Goal: Task Accomplishment & Management: Use online tool/utility

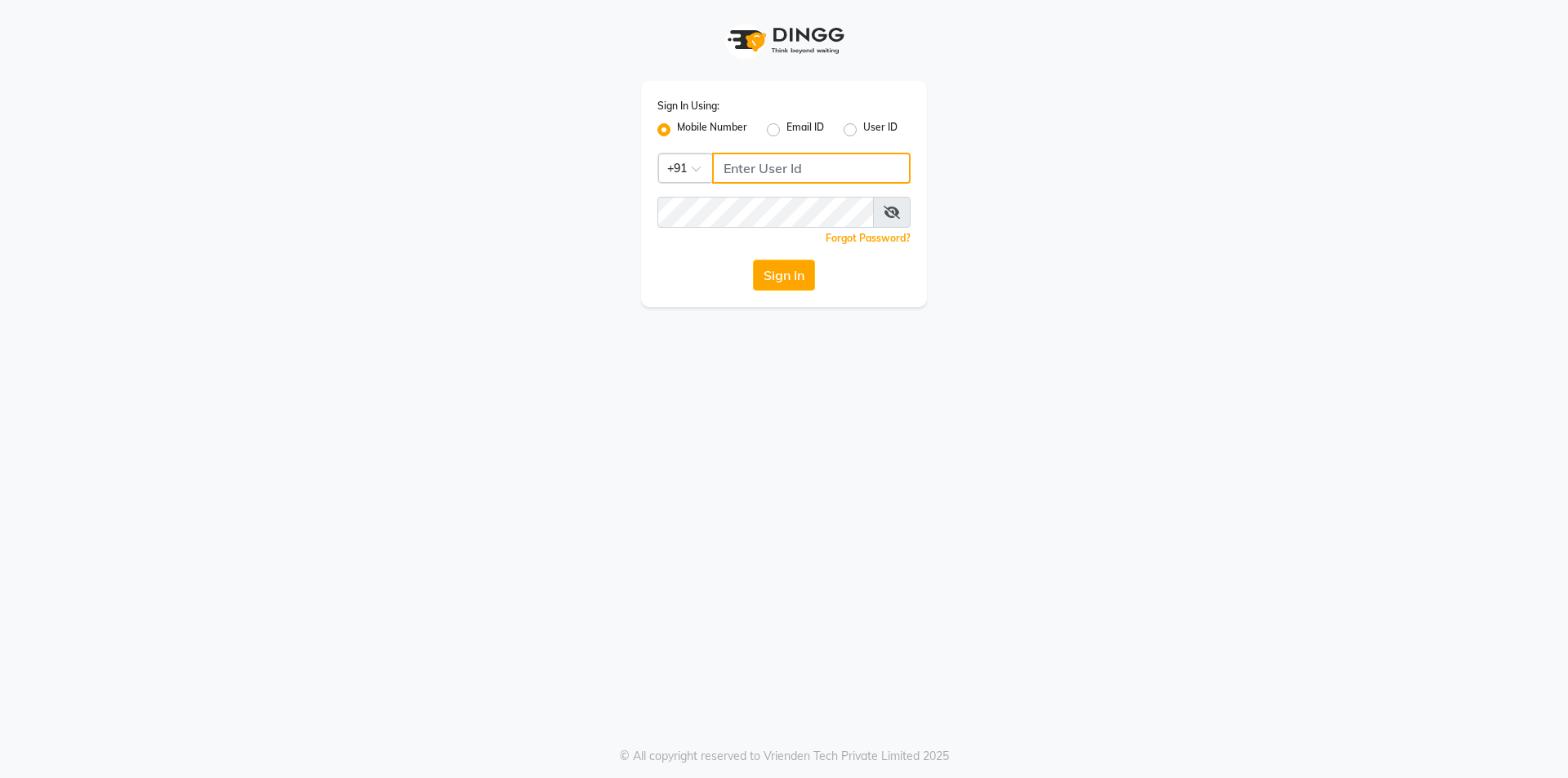
type input "8885088660"
click at [767, 272] on button "Sign In" at bounding box center [784, 275] width 62 height 31
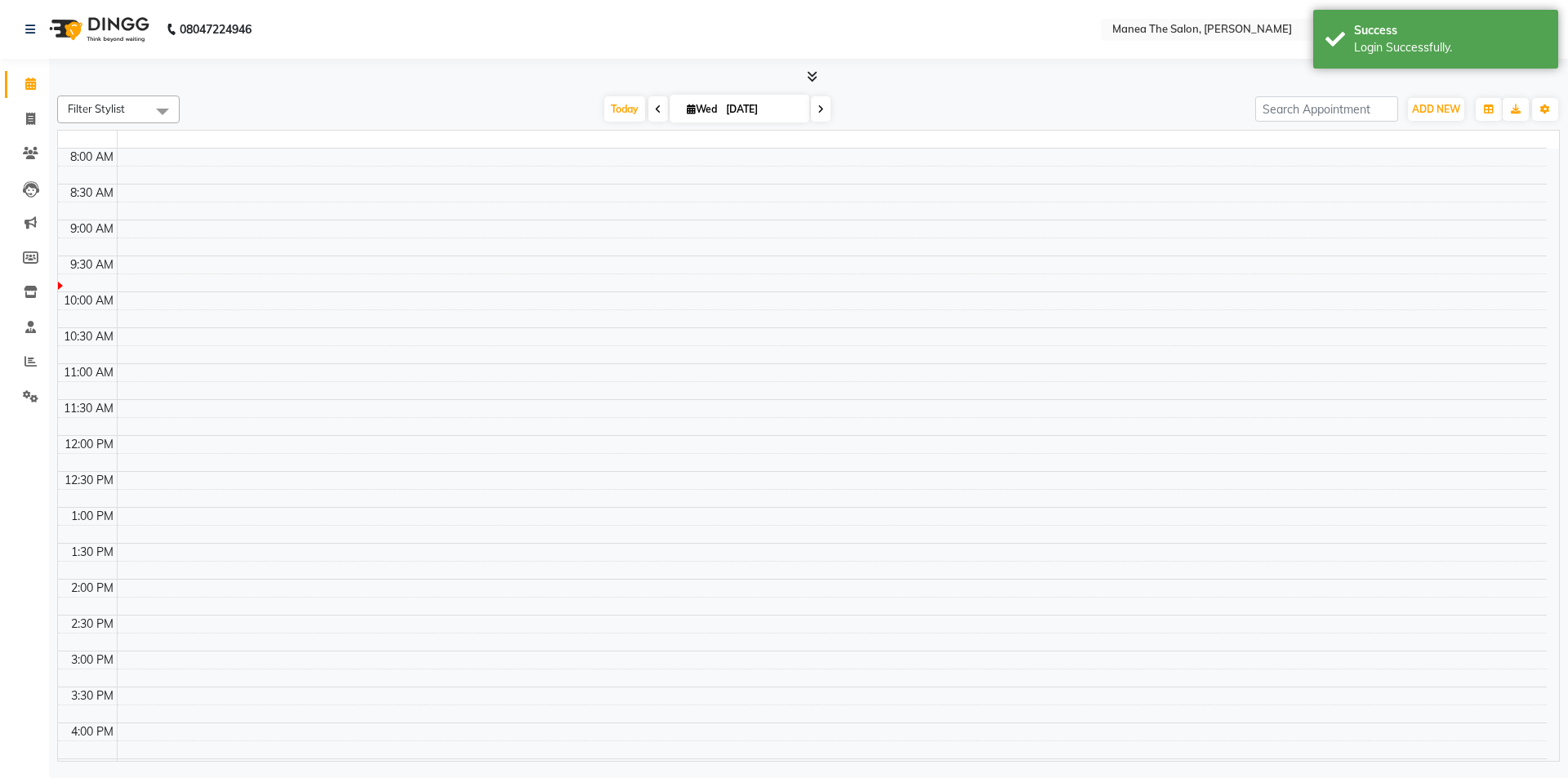
select select "en"
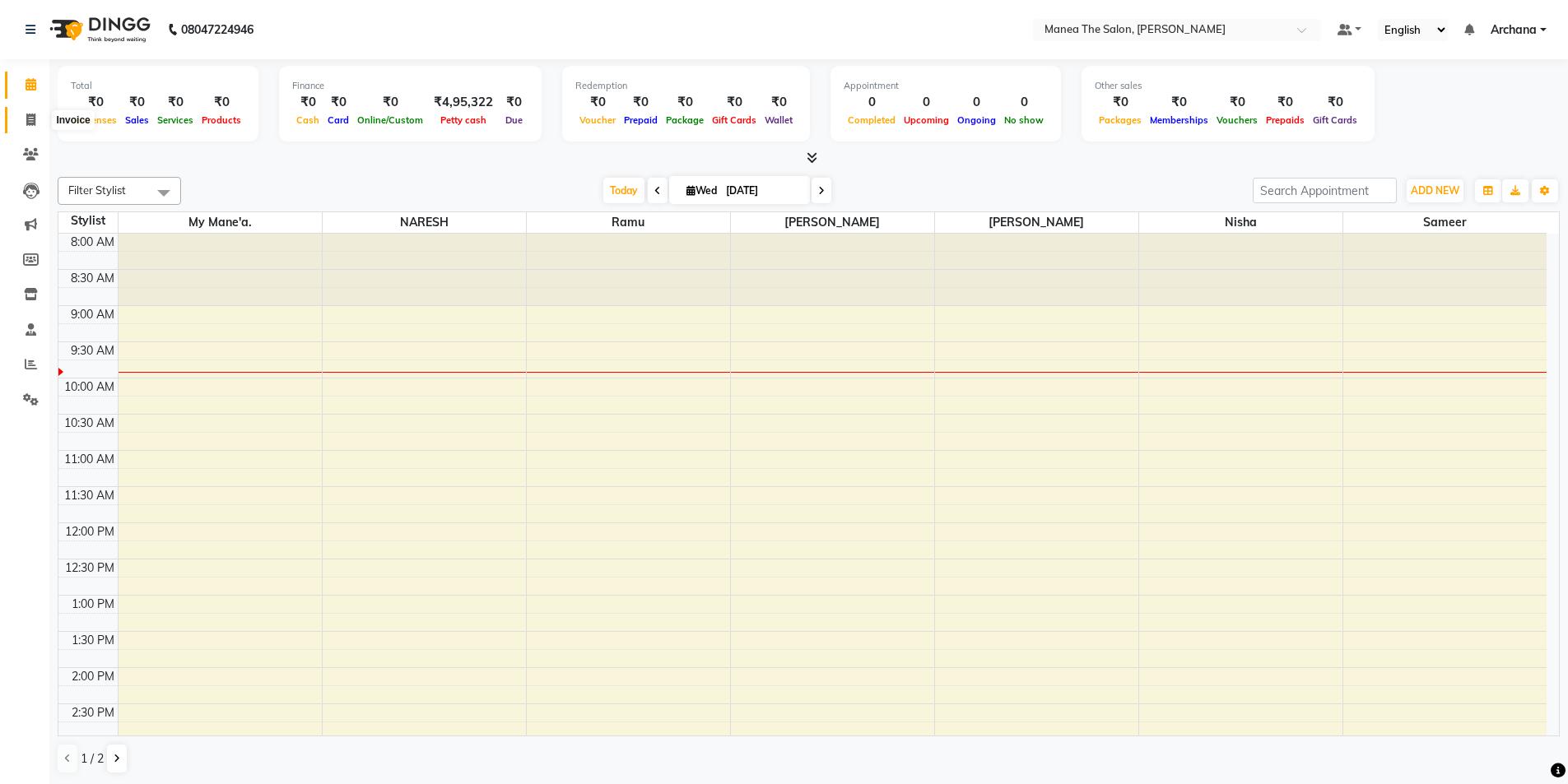
click at [29, 121] on icon at bounding box center [31, 120] width 9 height 12
select select "service"
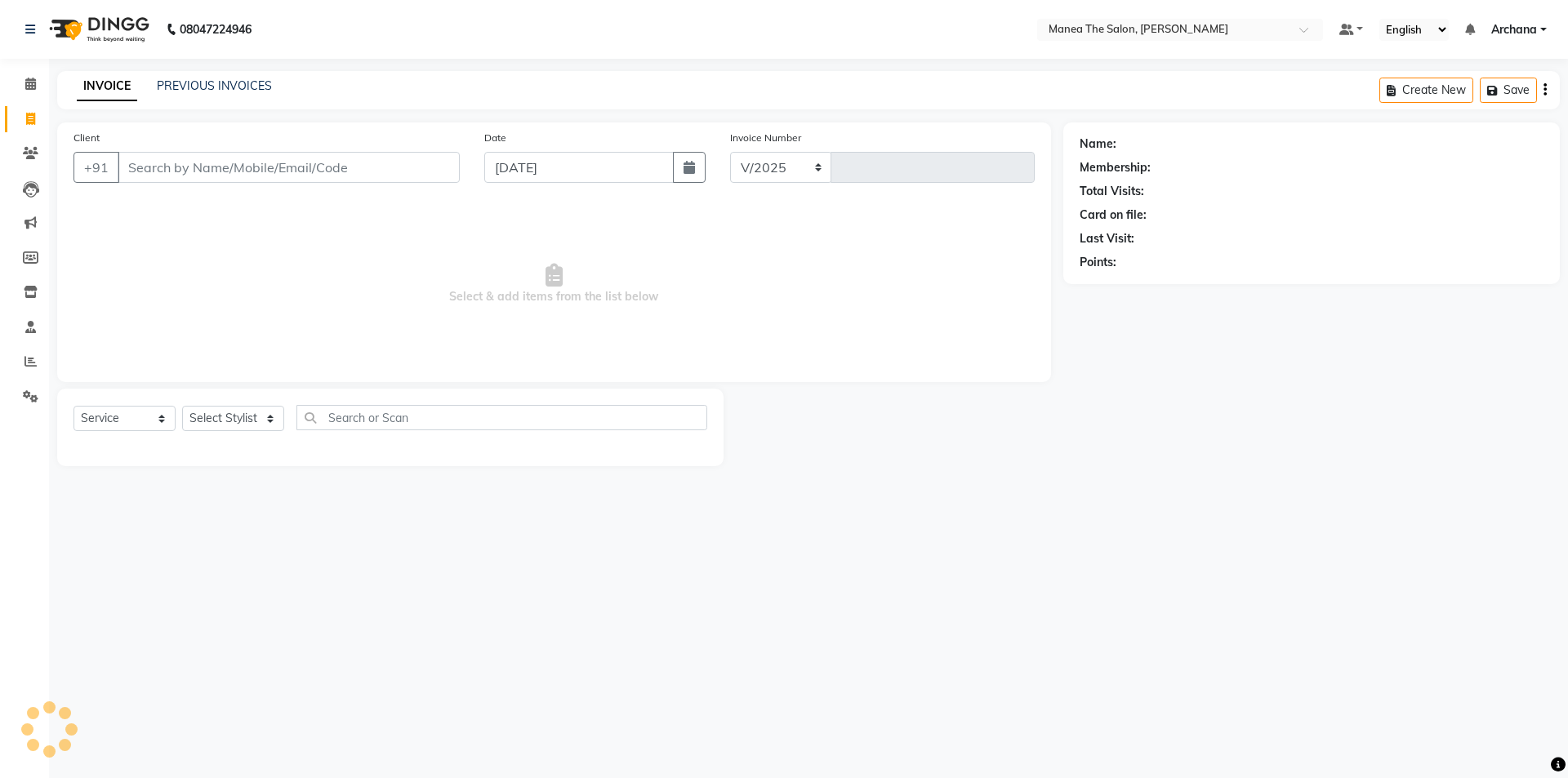
select select "6846"
type input "1535"
click at [22, 355] on span at bounding box center [30, 363] width 28 height 19
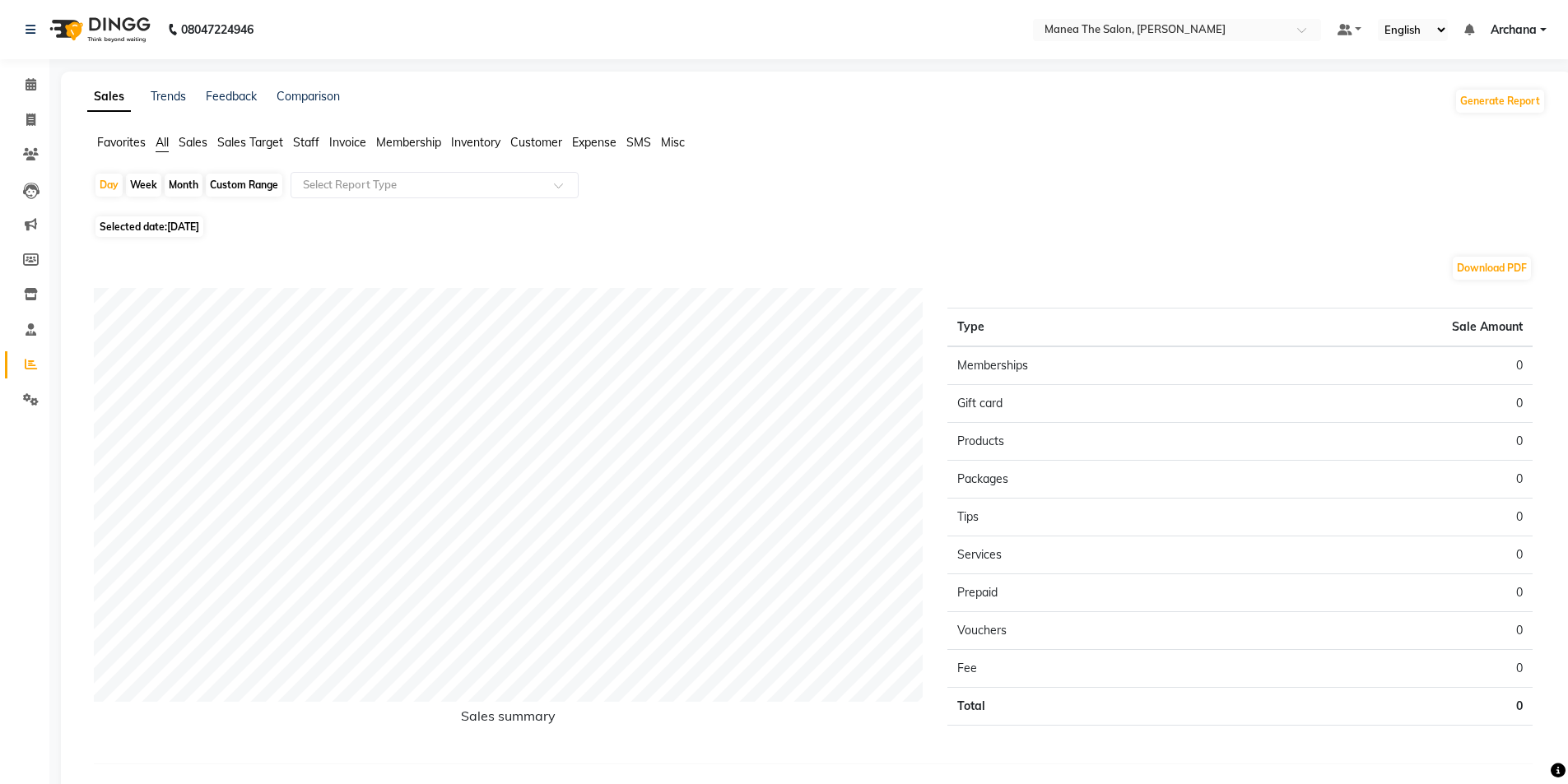
click at [306, 140] on span "Staff" at bounding box center [307, 142] width 27 height 15
click at [187, 185] on div "Month" at bounding box center [183, 185] width 38 height 23
select select "9"
select select "2025"
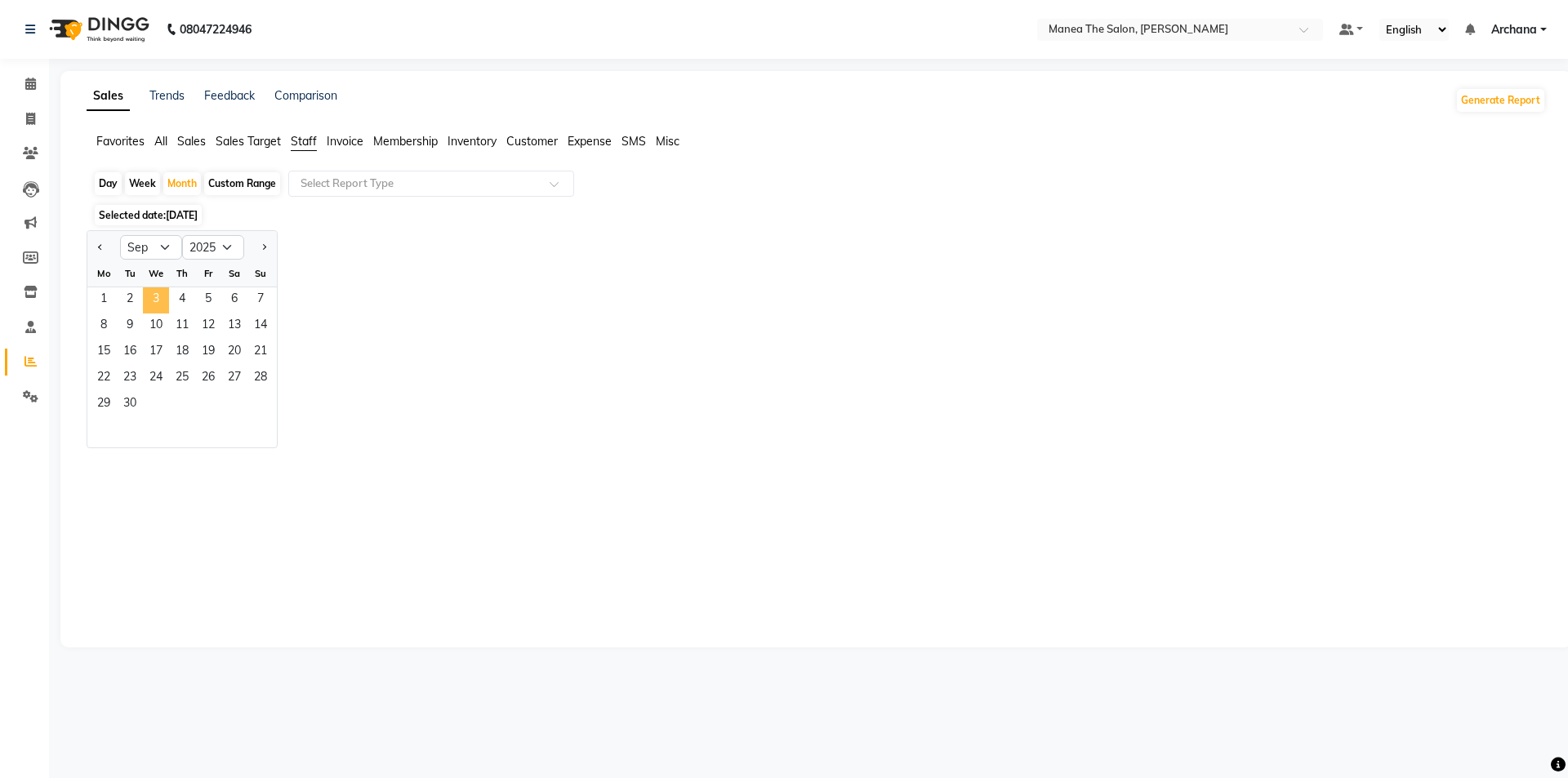
click at [166, 290] on span "3" at bounding box center [156, 300] width 26 height 26
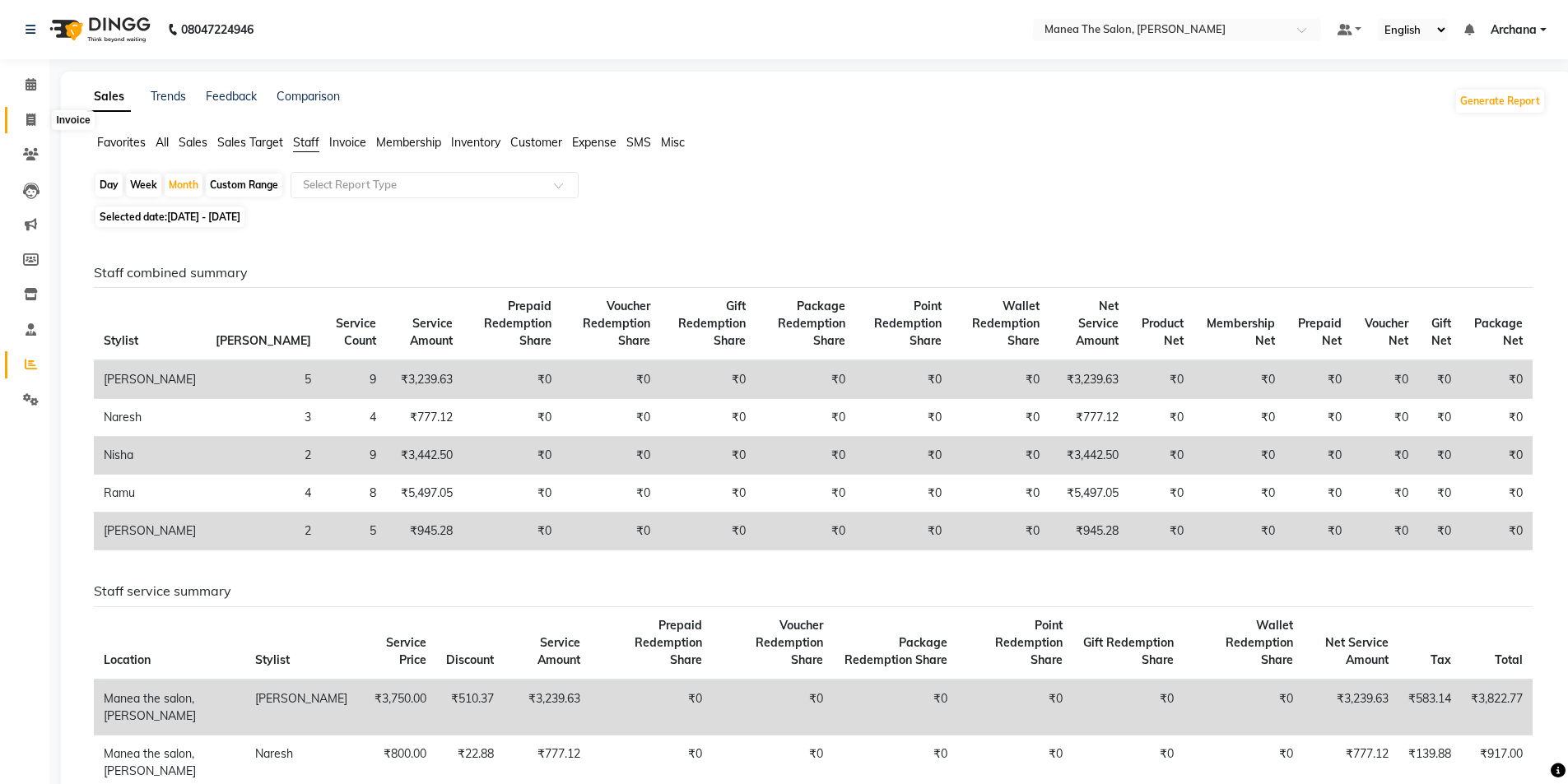
click at [30, 121] on icon at bounding box center [31, 120] width 9 height 12
select select "service"
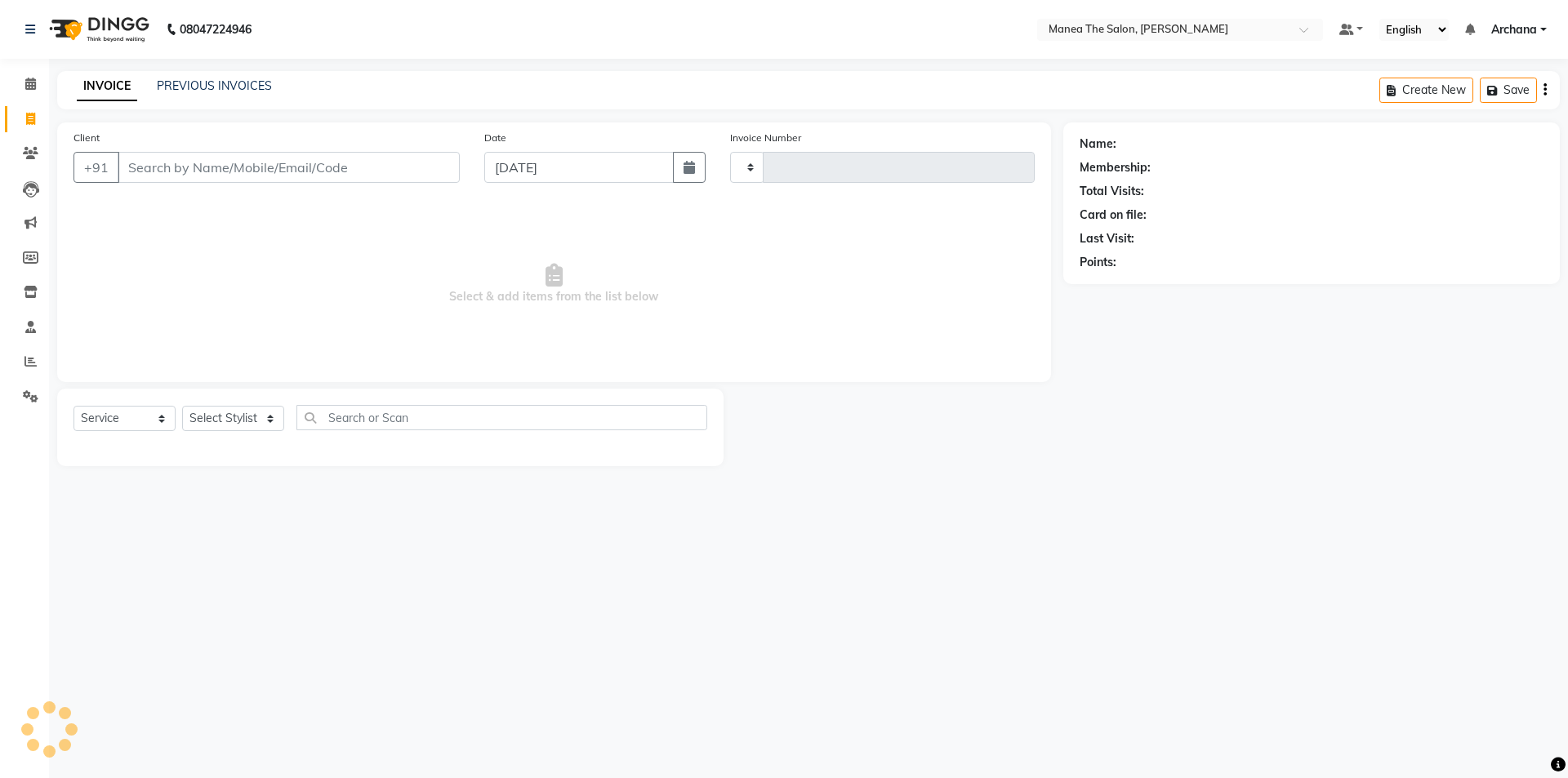
type input "1535"
select select "6846"
type input "-"
